Goal: Information Seeking & Learning: Find specific fact

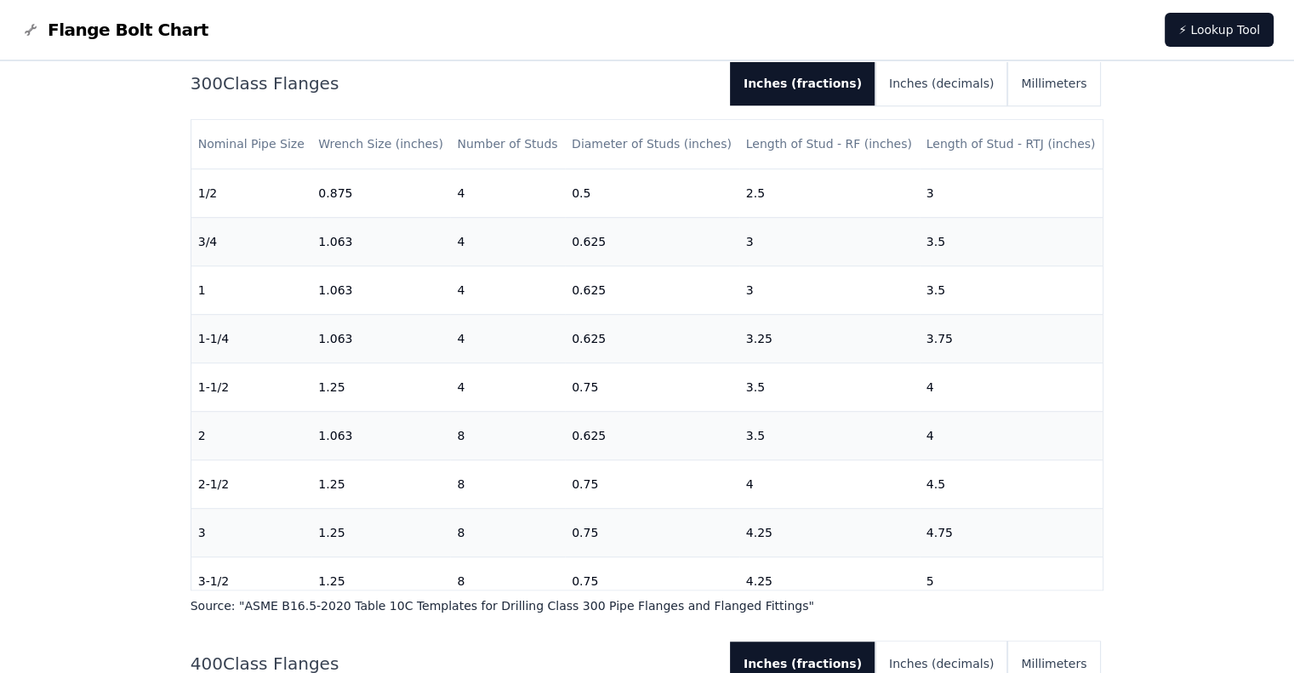
scroll to position [1149, 0]
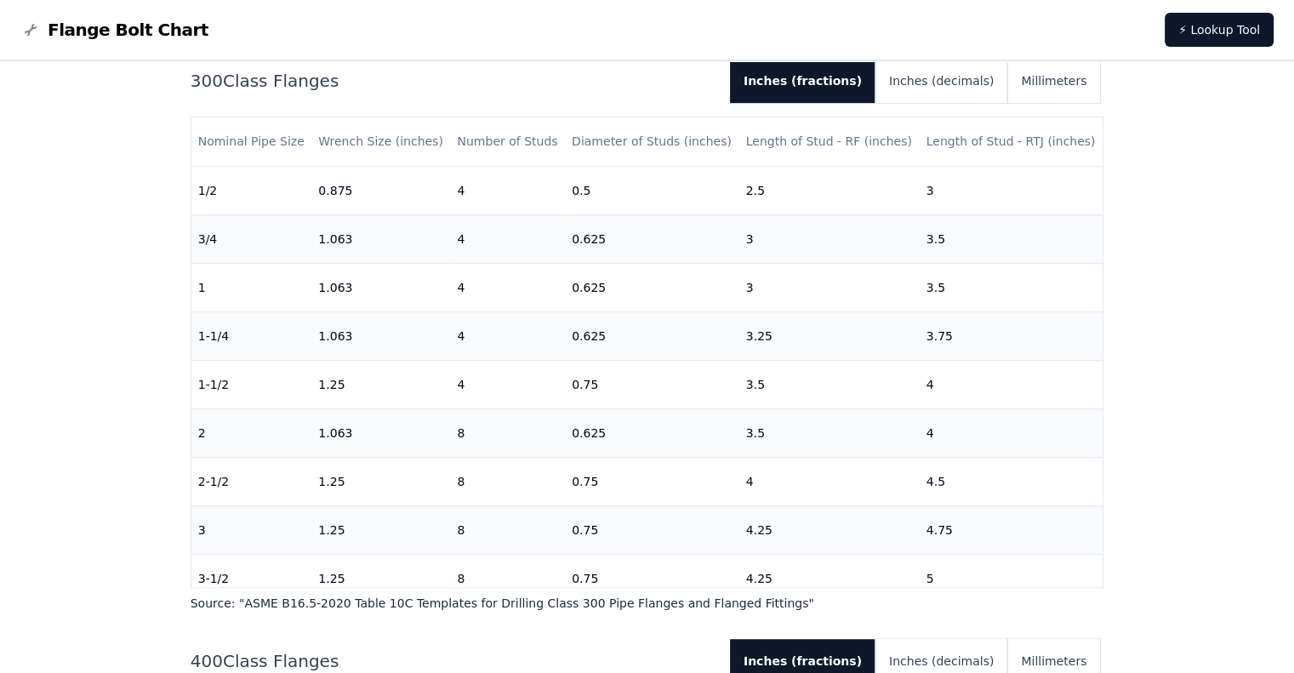
click at [1081, 592] on div "300 Class Flanges Inches (fractions) Inches (decimals) Millimeters Nominal Pipe…" at bounding box center [646, 335] width 913 height 553
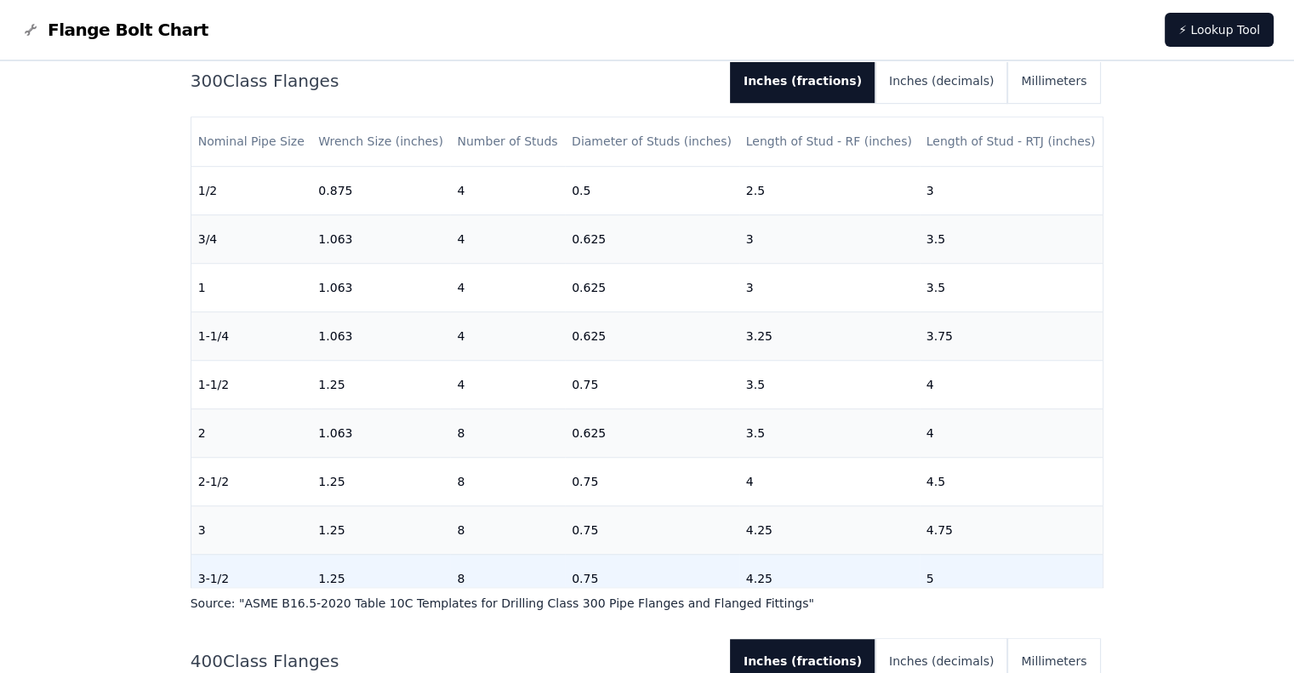
click at [1089, 565] on td "5" at bounding box center [1011, 578] width 184 height 48
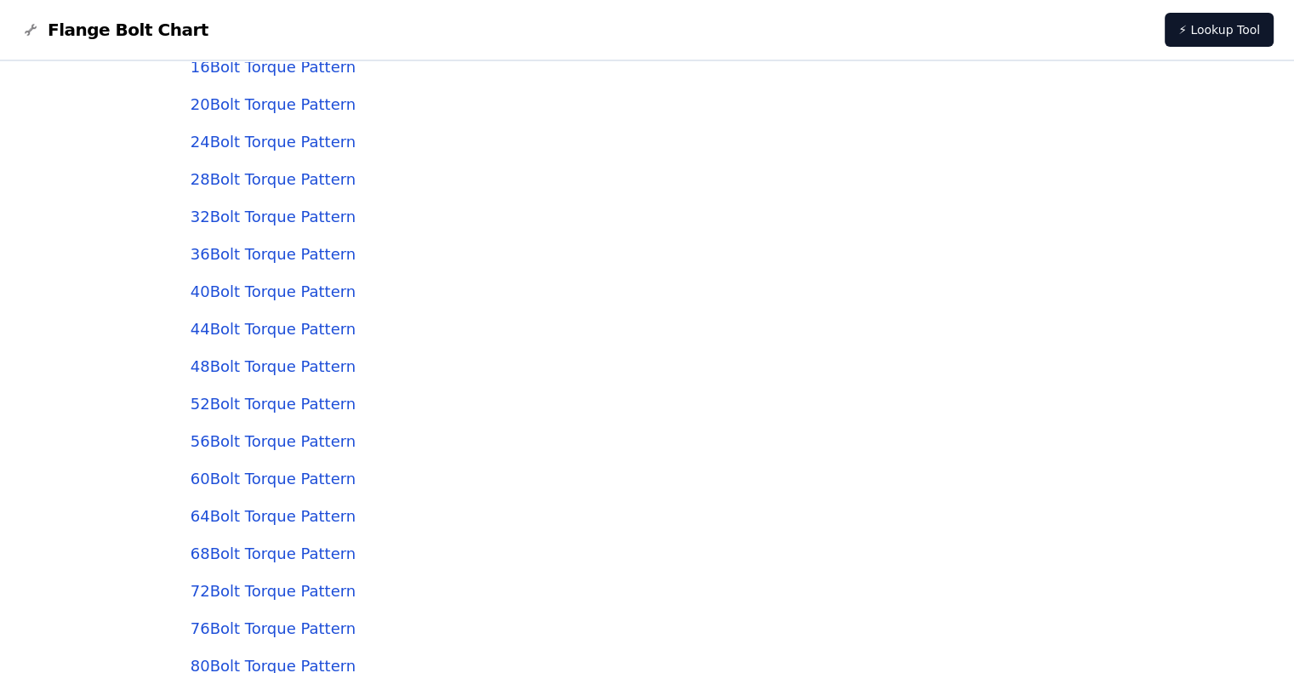
scroll to position [4841, 0]
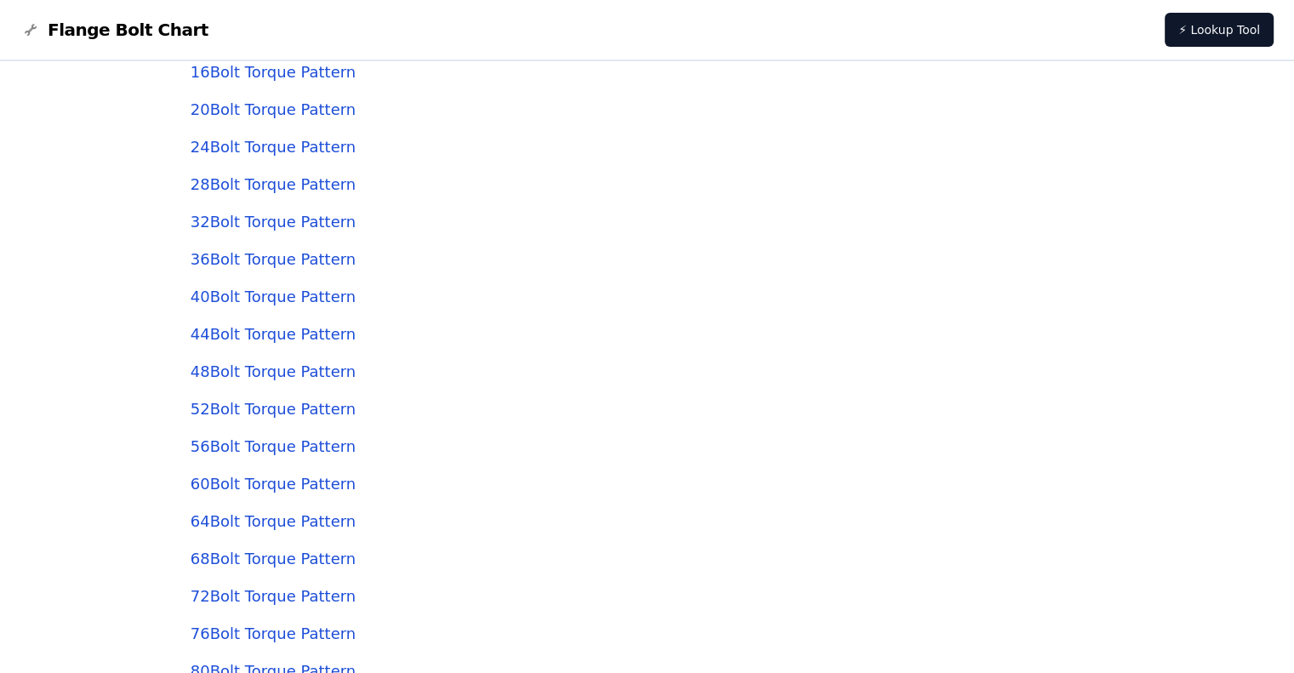
click at [306, 338] on link "44 Bolt Torque Pattern" at bounding box center [272, 334] width 165 height 18
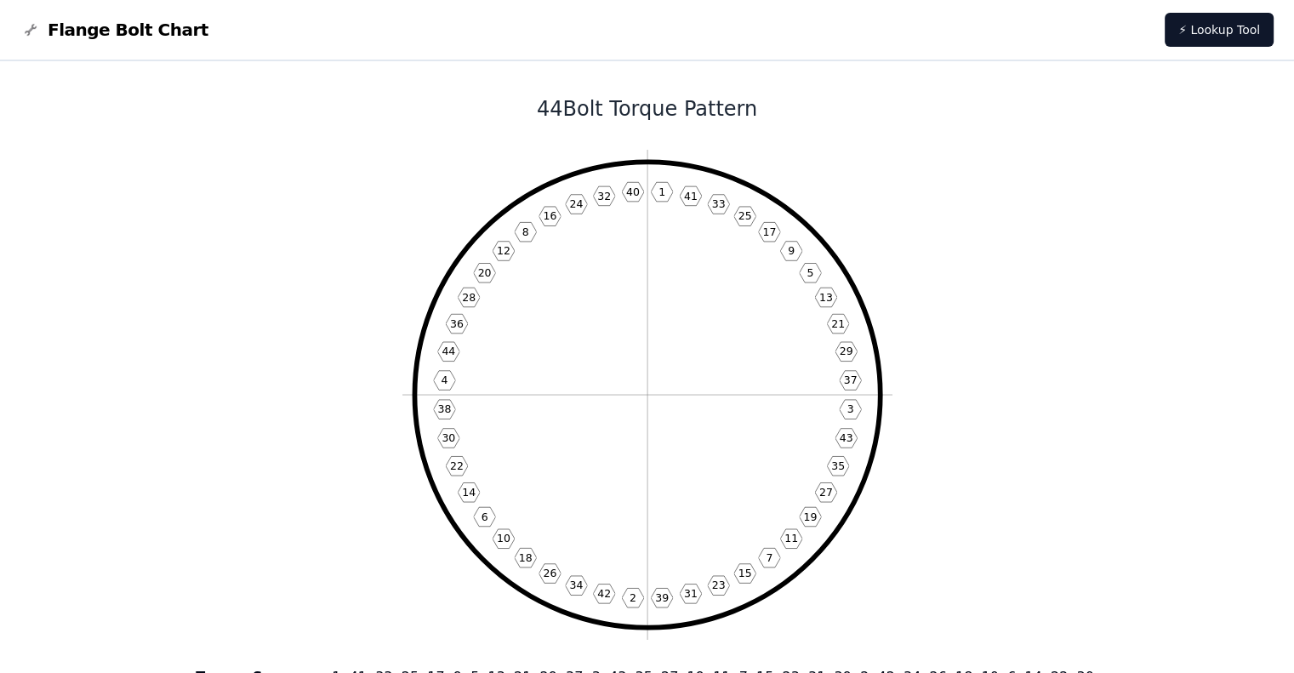
scroll to position [4841, 0]
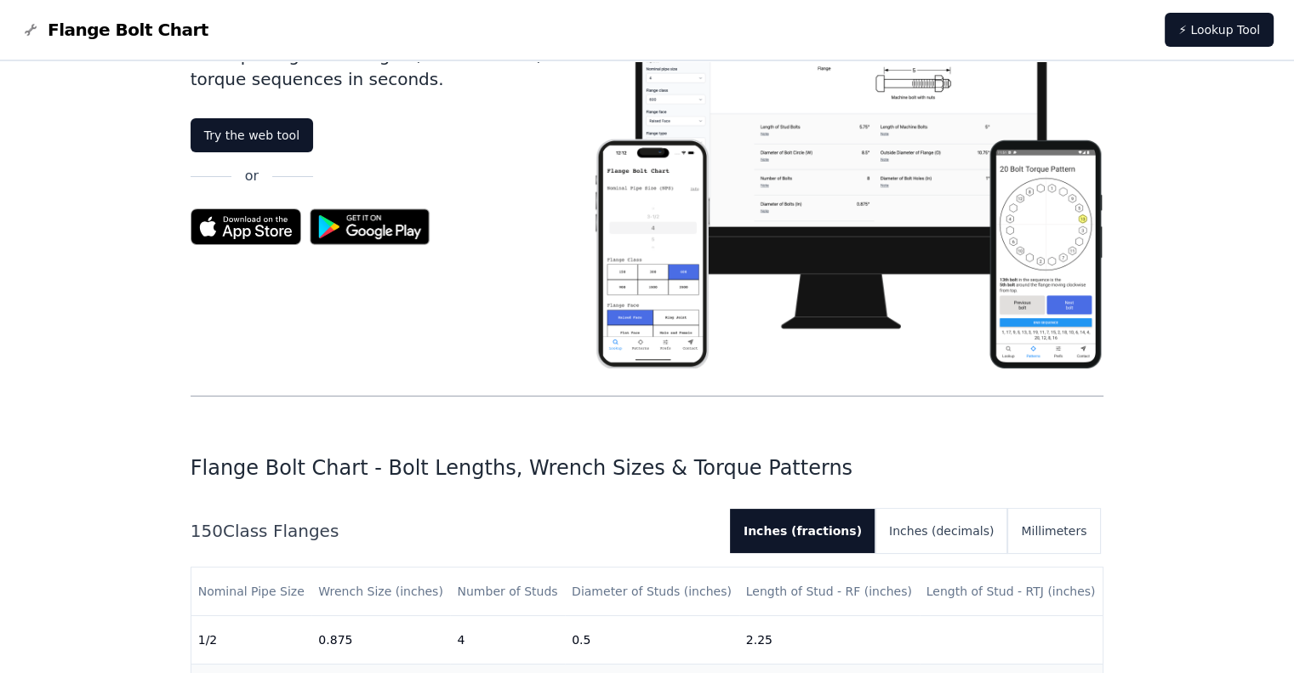
scroll to position [122, 0]
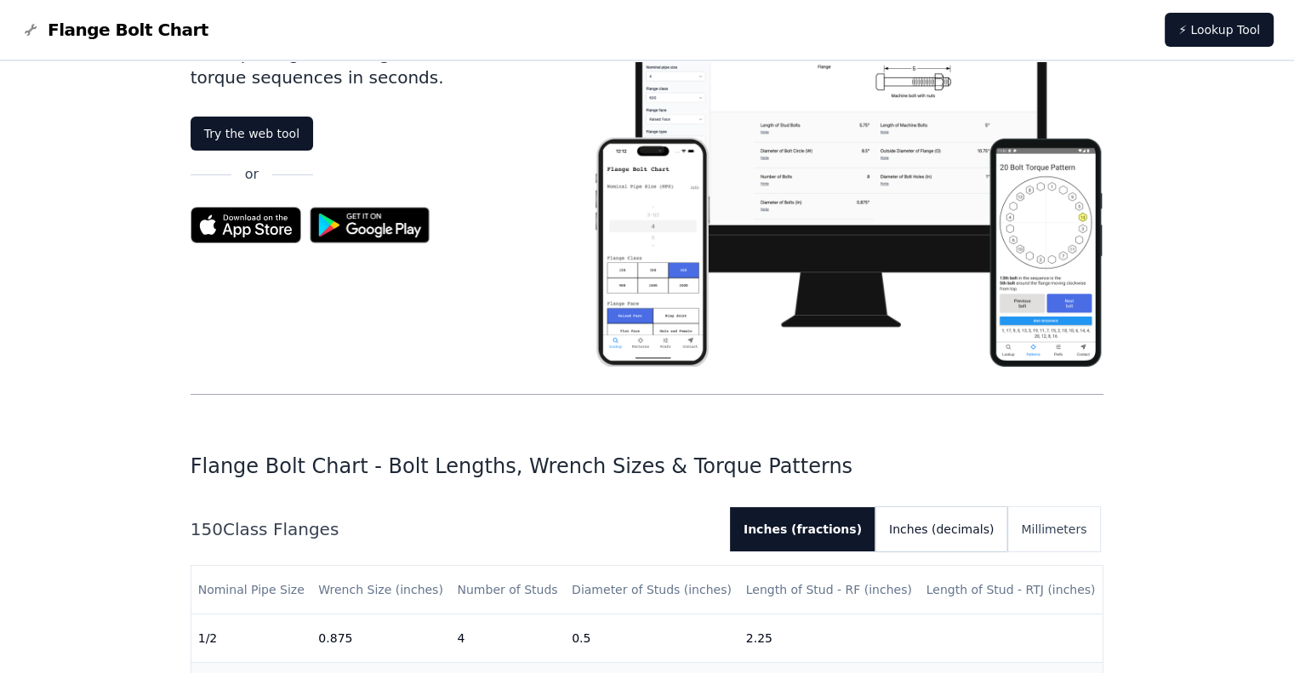
click at [955, 527] on button "Inches (decimals)" at bounding box center [941, 529] width 132 height 44
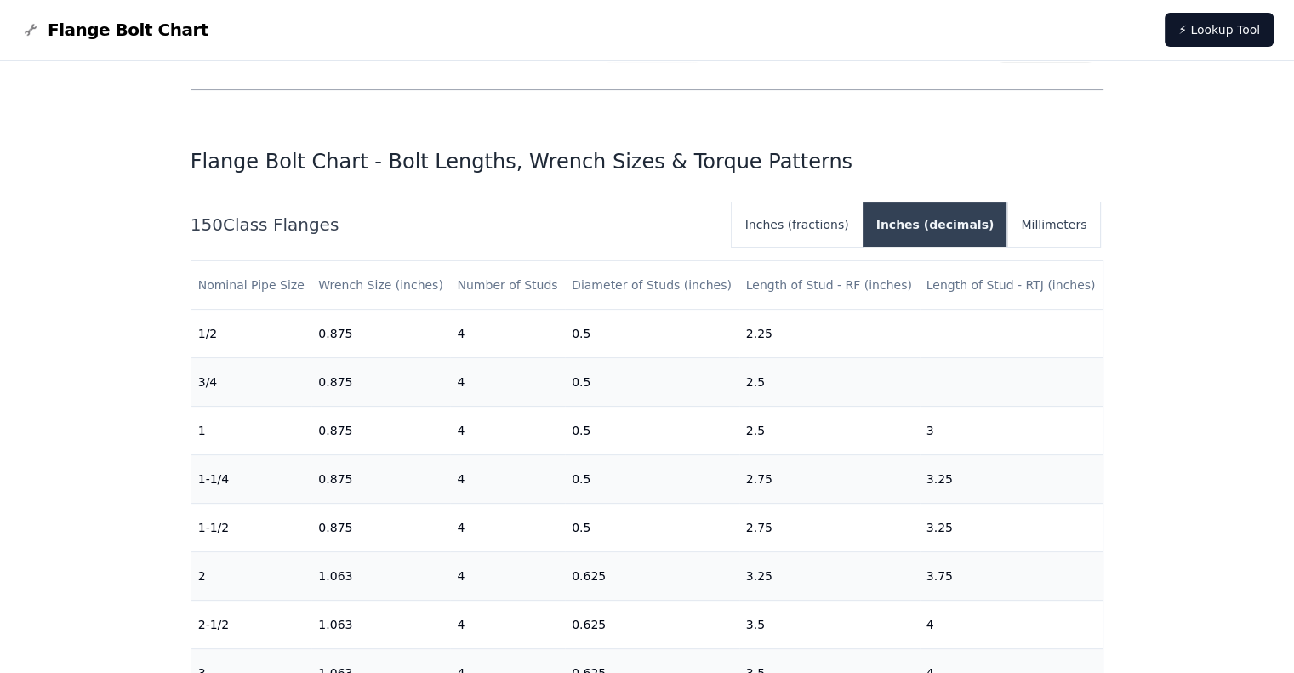
scroll to position [427, 0]
click at [848, 229] on button "Inches (fractions)" at bounding box center [796, 224] width 131 height 44
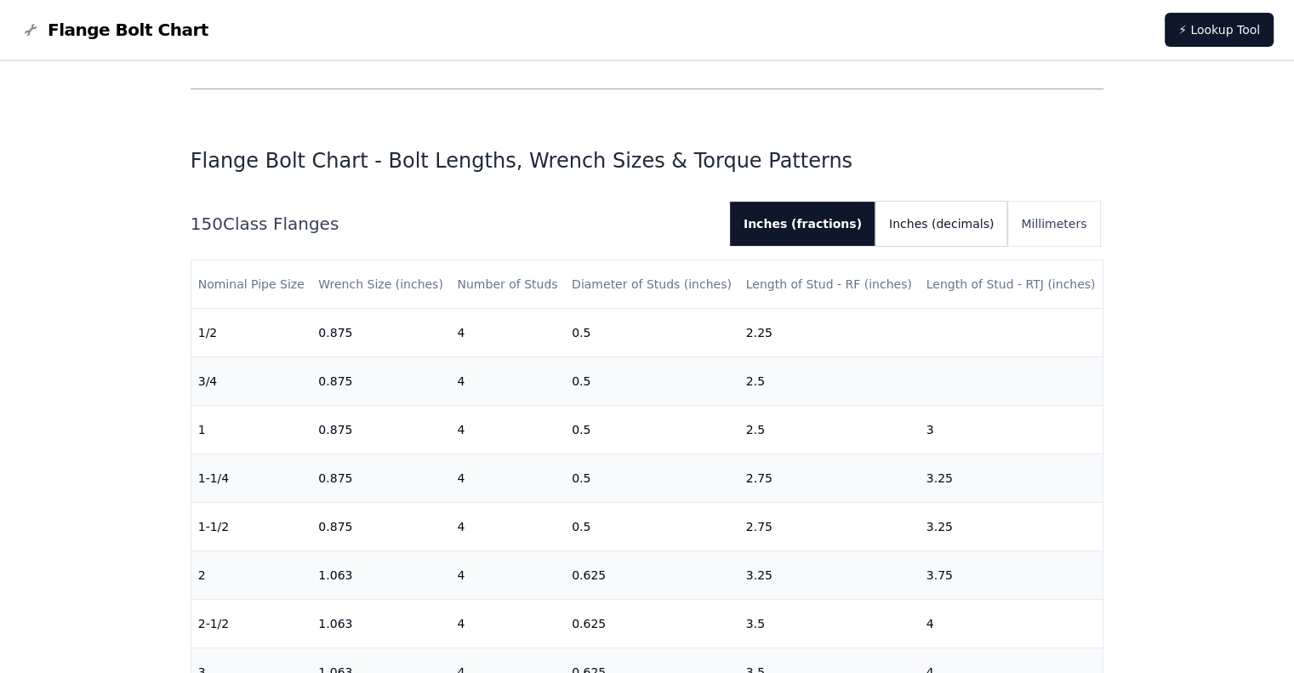
click at [952, 224] on button "Inches (decimals)" at bounding box center [941, 224] width 132 height 44
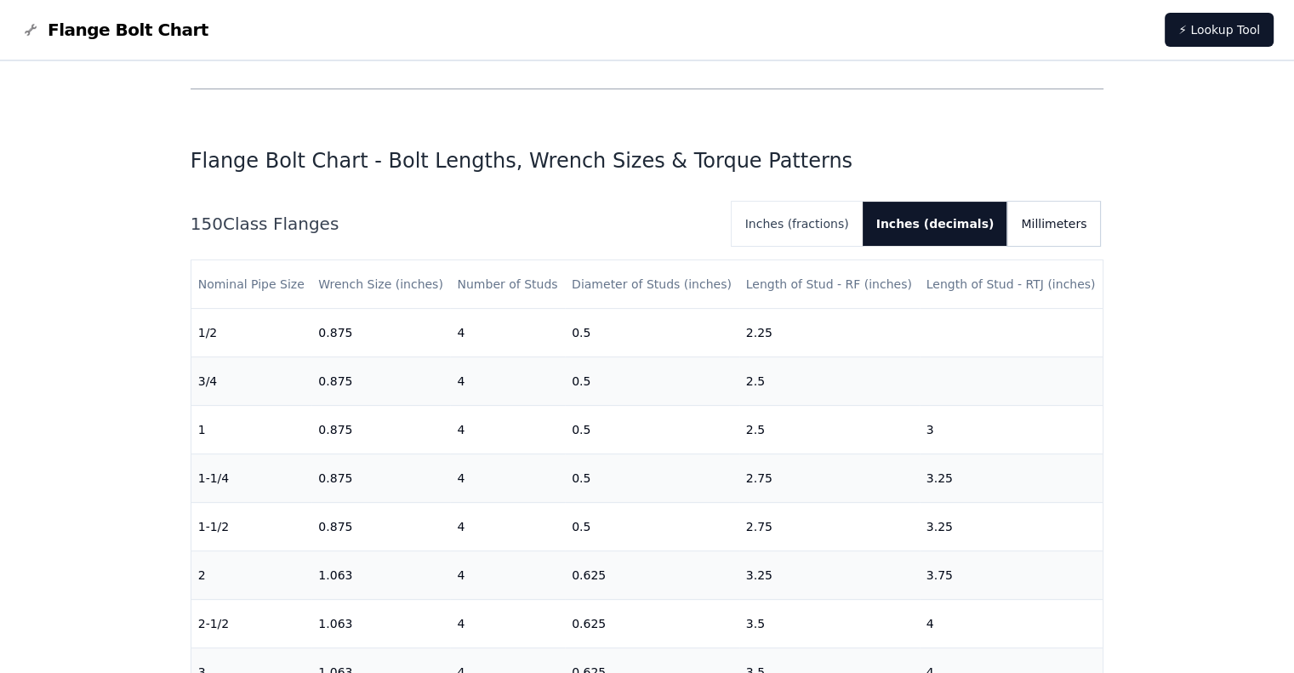
click at [1066, 222] on button "Millimeters" at bounding box center [1053, 224] width 93 height 44
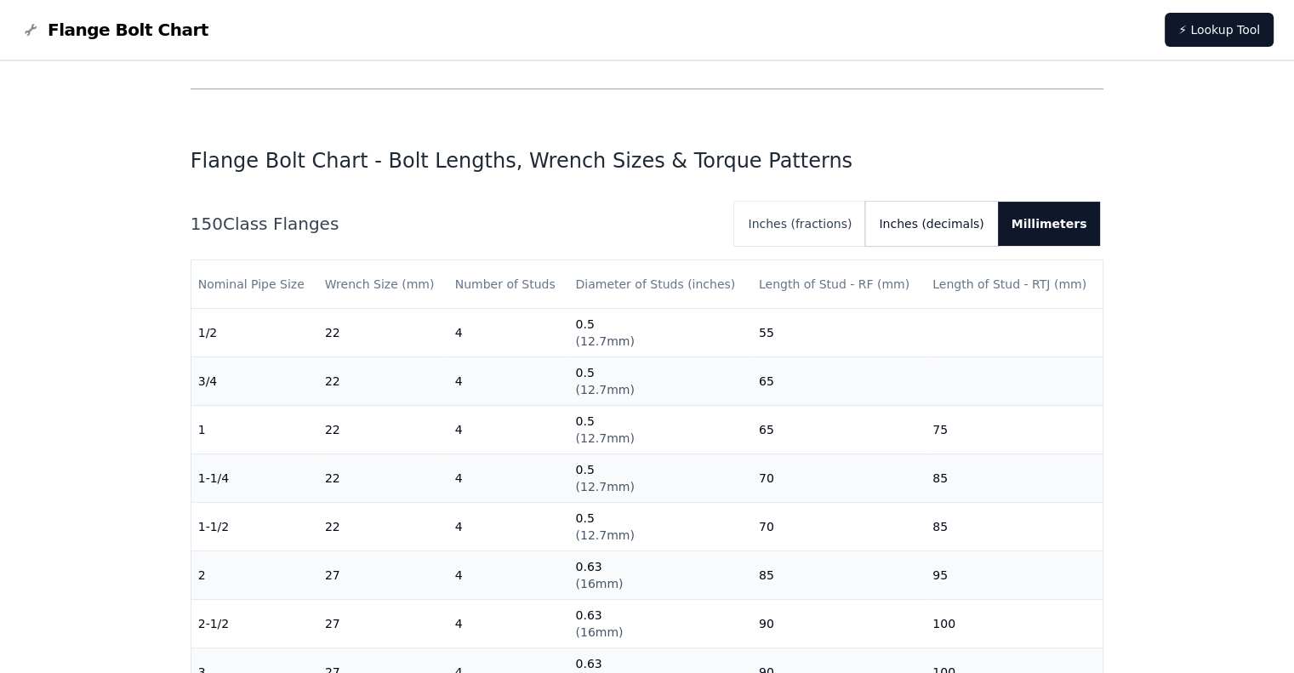
click at [948, 227] on button "Inches (decimals)" at bounding box center [931, 224] width 132 height 44
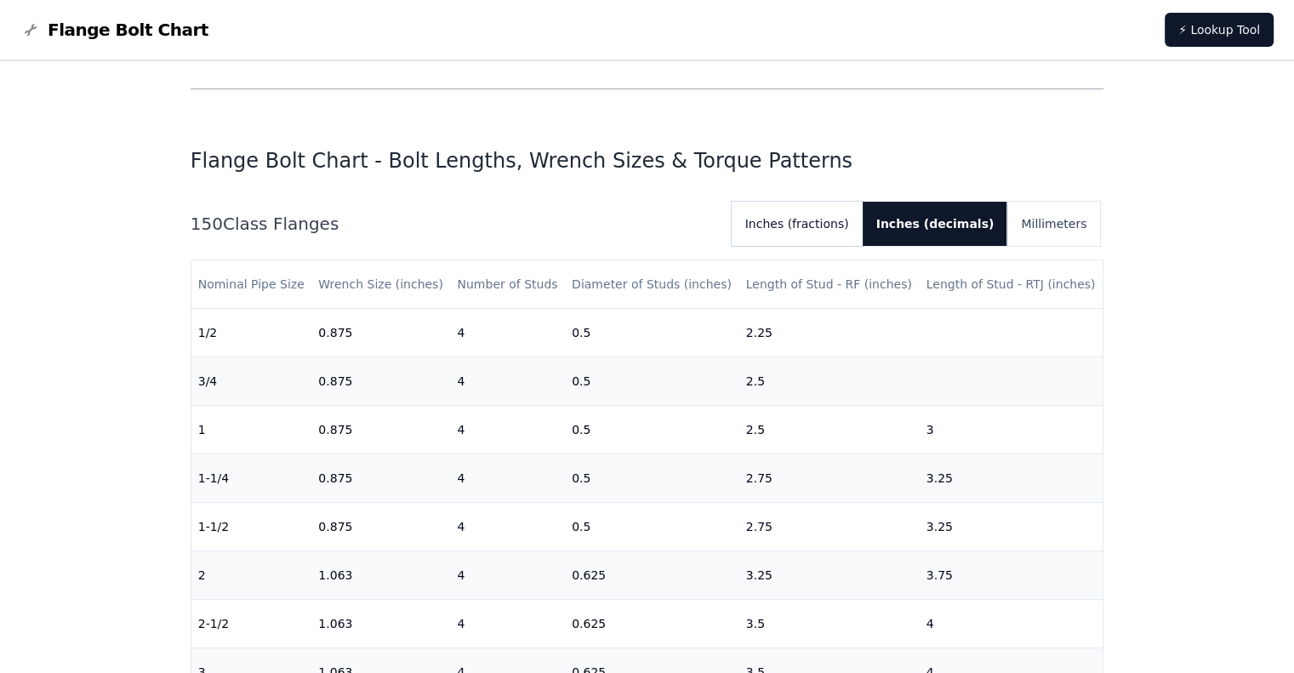
click at [859, 218] on button "Inches (fractions)" at bounding box center [796, 224] width 131 height 44
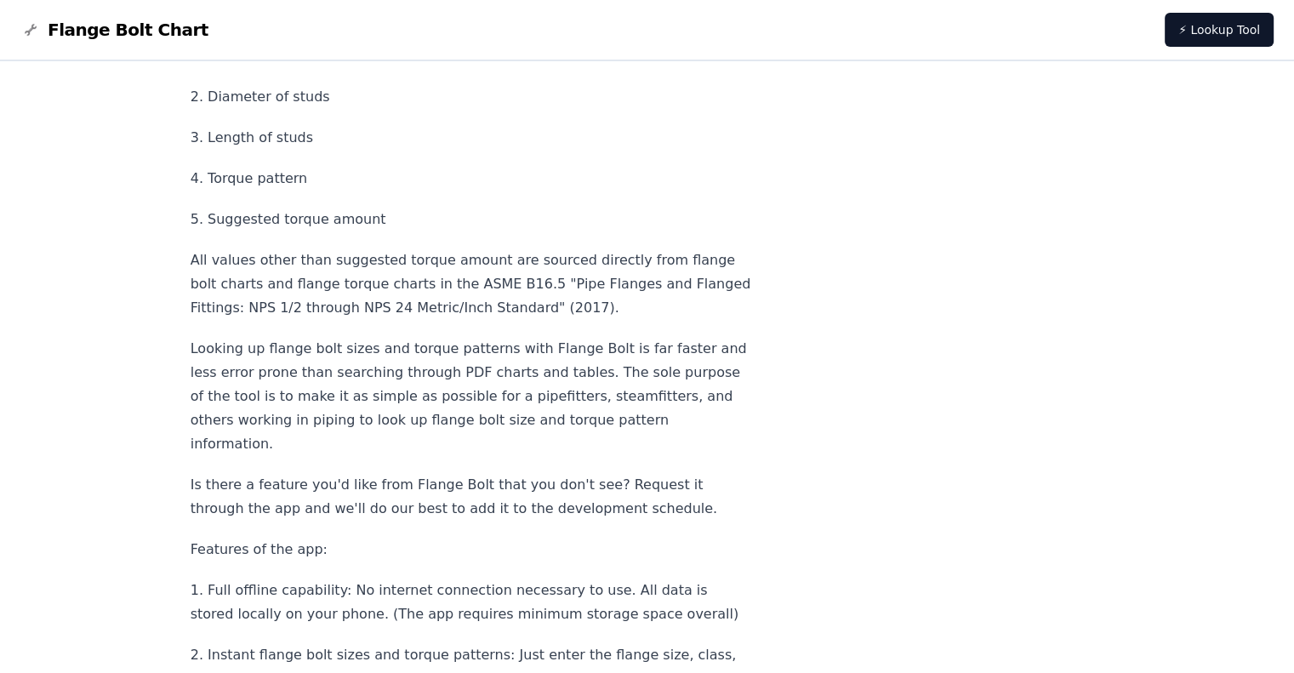
scroll to position [6310, 0]
